Goal: Task Accomplishment & Management: Use online tool/utility

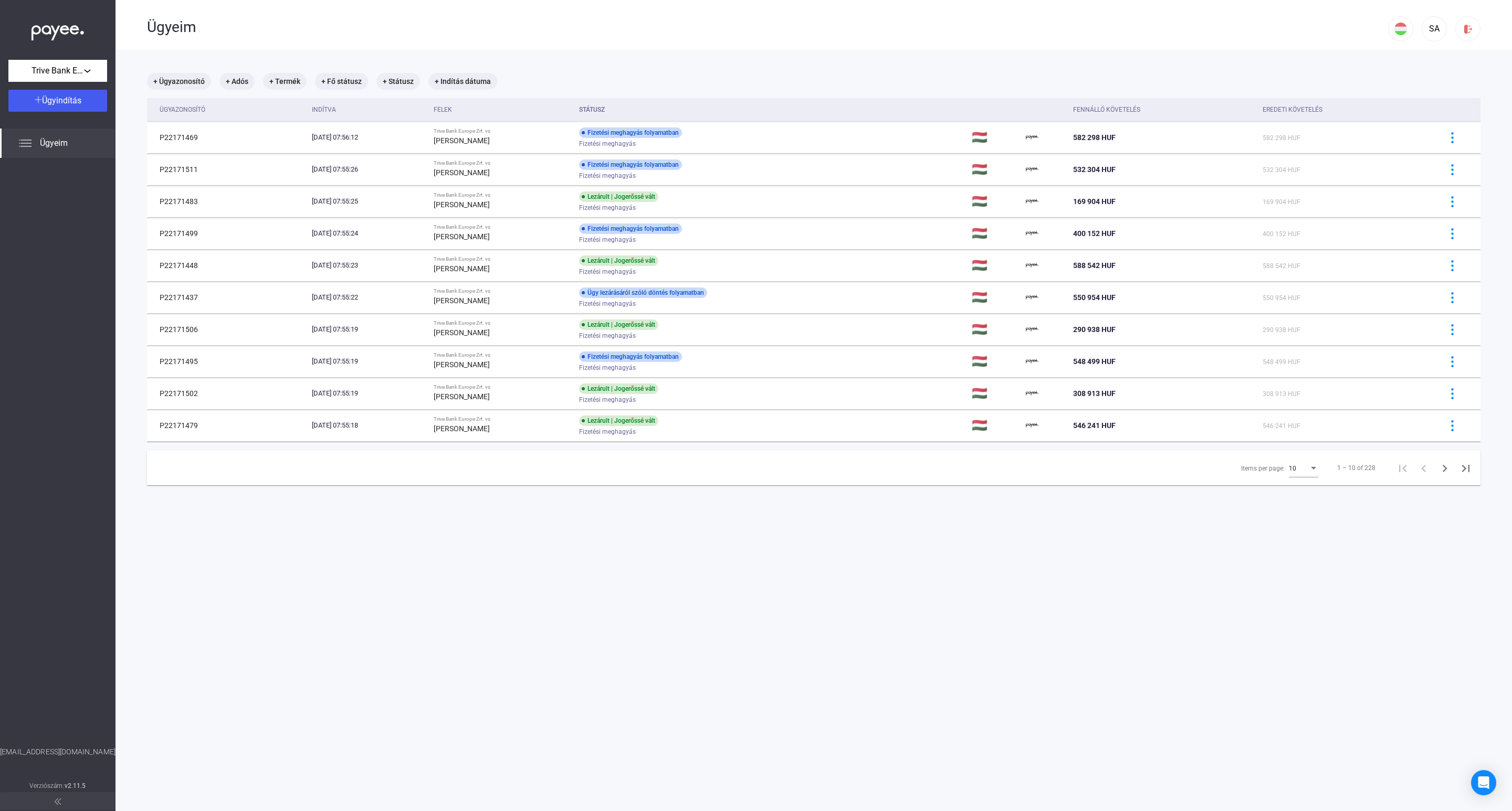
click at [1290, 468] on div "10" at bounding box center [1298, 469] width 20 height 12
click at [1276, 495] on mat-option "25" at bounding box center [1292, 489] width 46 height 19
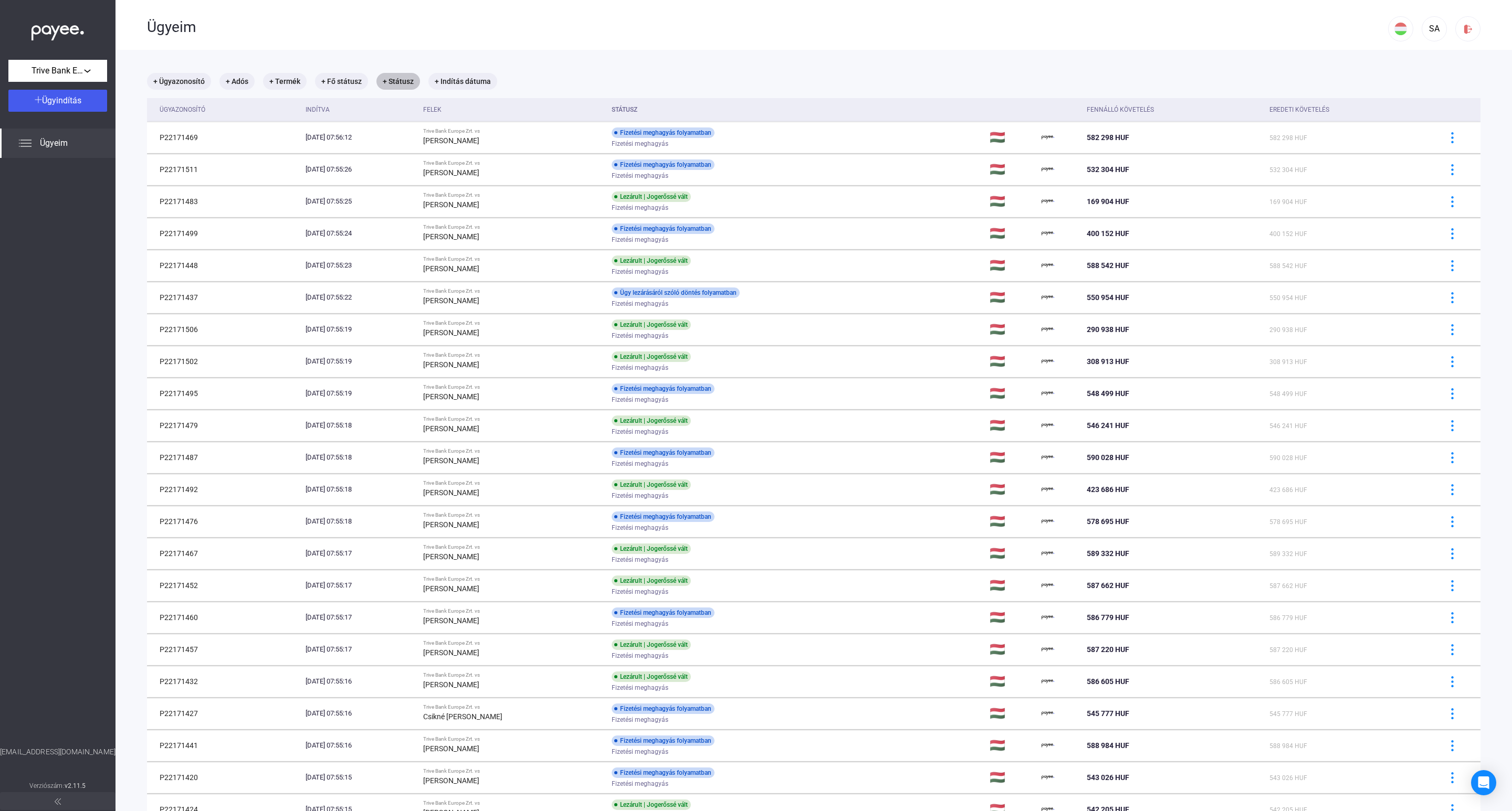
click at [402, 87] on mat-chip "+ Státusz" at bounding box center [398, 81] width 43 height 17
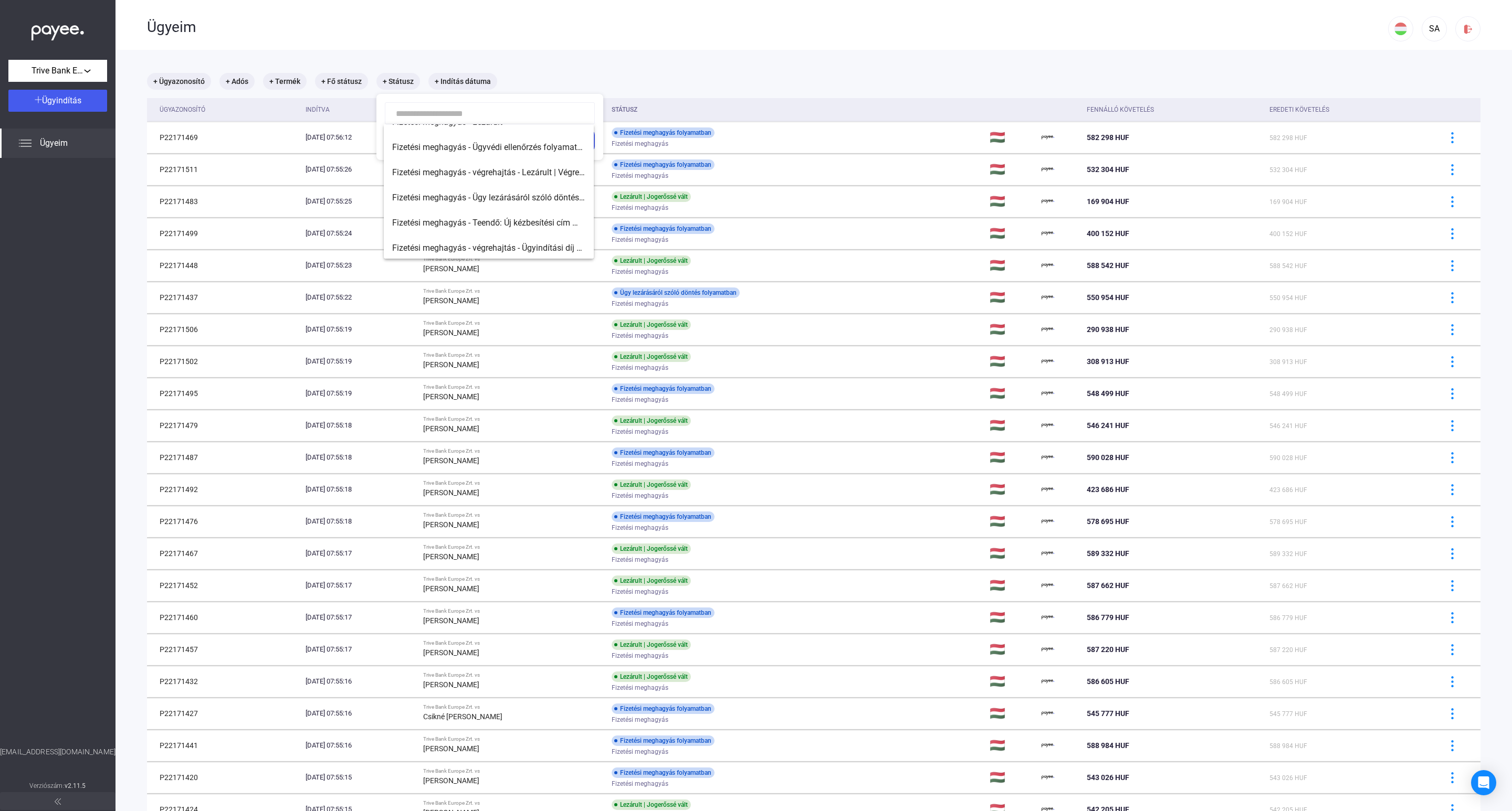
scroll to position [92, 0]
click at [533, 168] on span "Fizetési meghagyás - végrehajtás - Lezárult | Végrehajtó kijelölve" at bounding box center [489, 171] width 193 height 12
type input "**********"
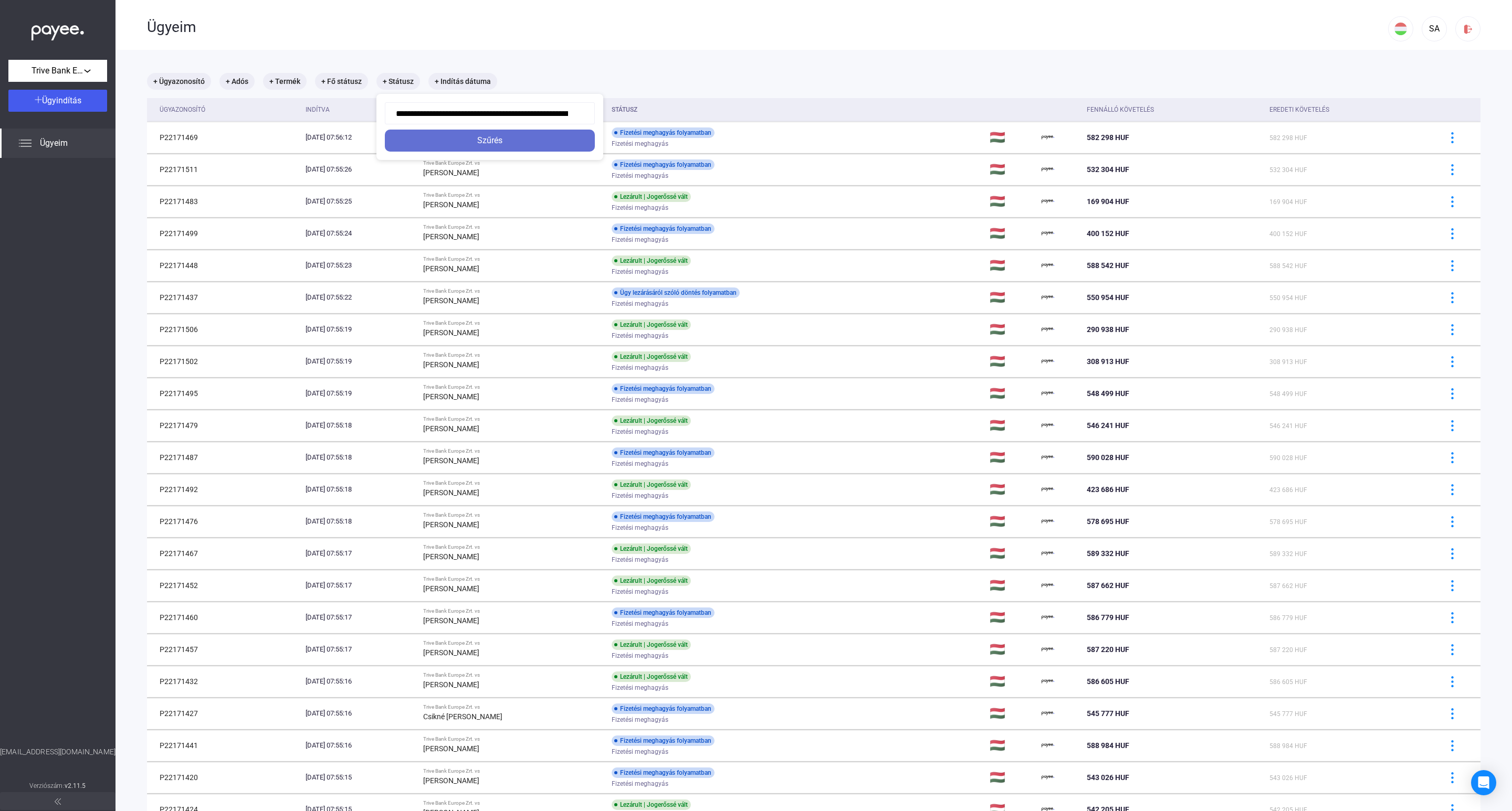
click at [510, 141] on div "Szűrés" at bounding box center [490, 141] width 203 height 12
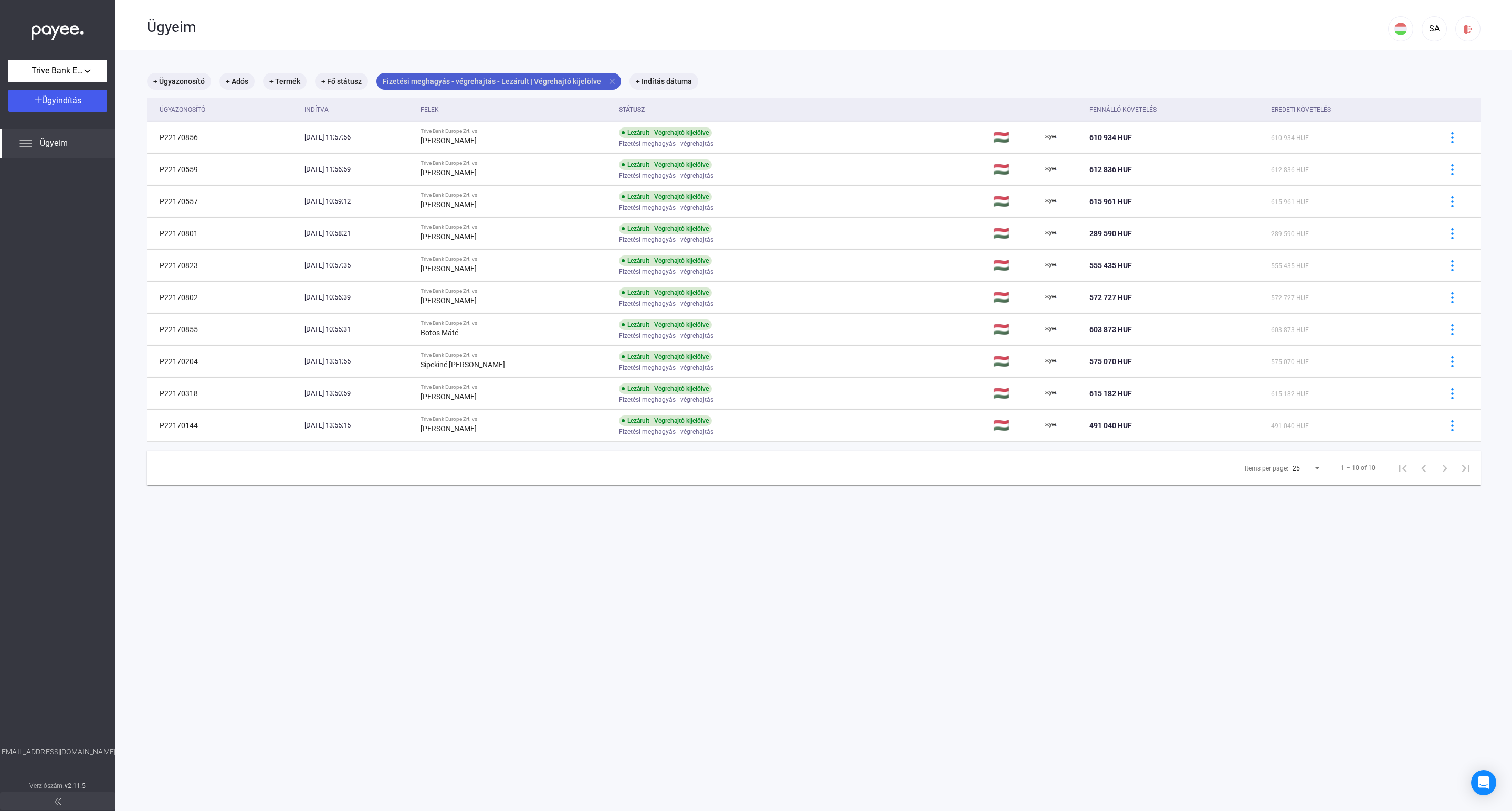
click at [607, 77] on mat-icon "close" at bounding box center [611, 81] width 10 height 10
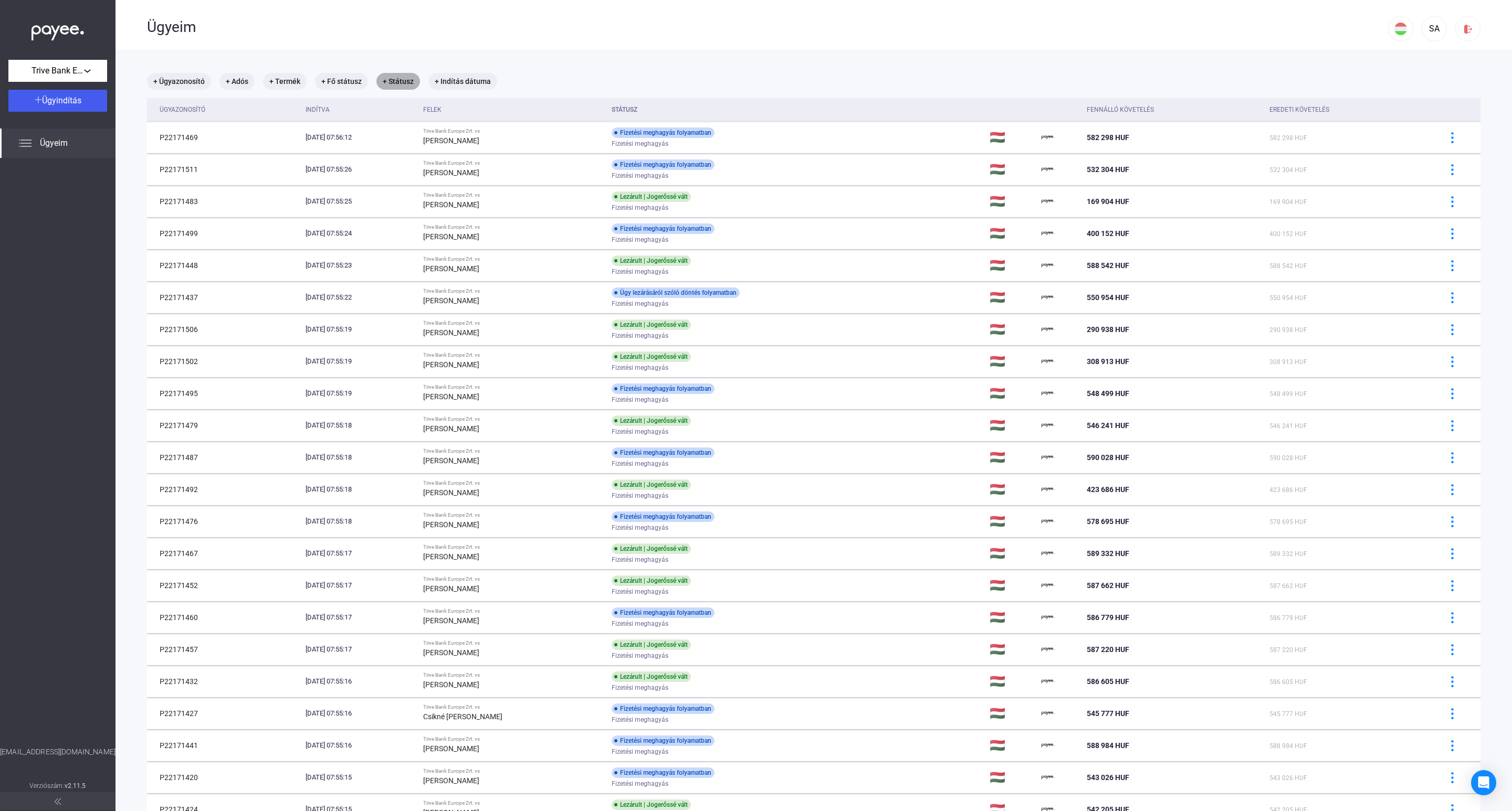
click at [411, 80] on mat-chip "+ Státusz" at bounding box center [398, 81] width 43 height 17
type input "*"
